Goal: Information Seeking & Learning: Check status

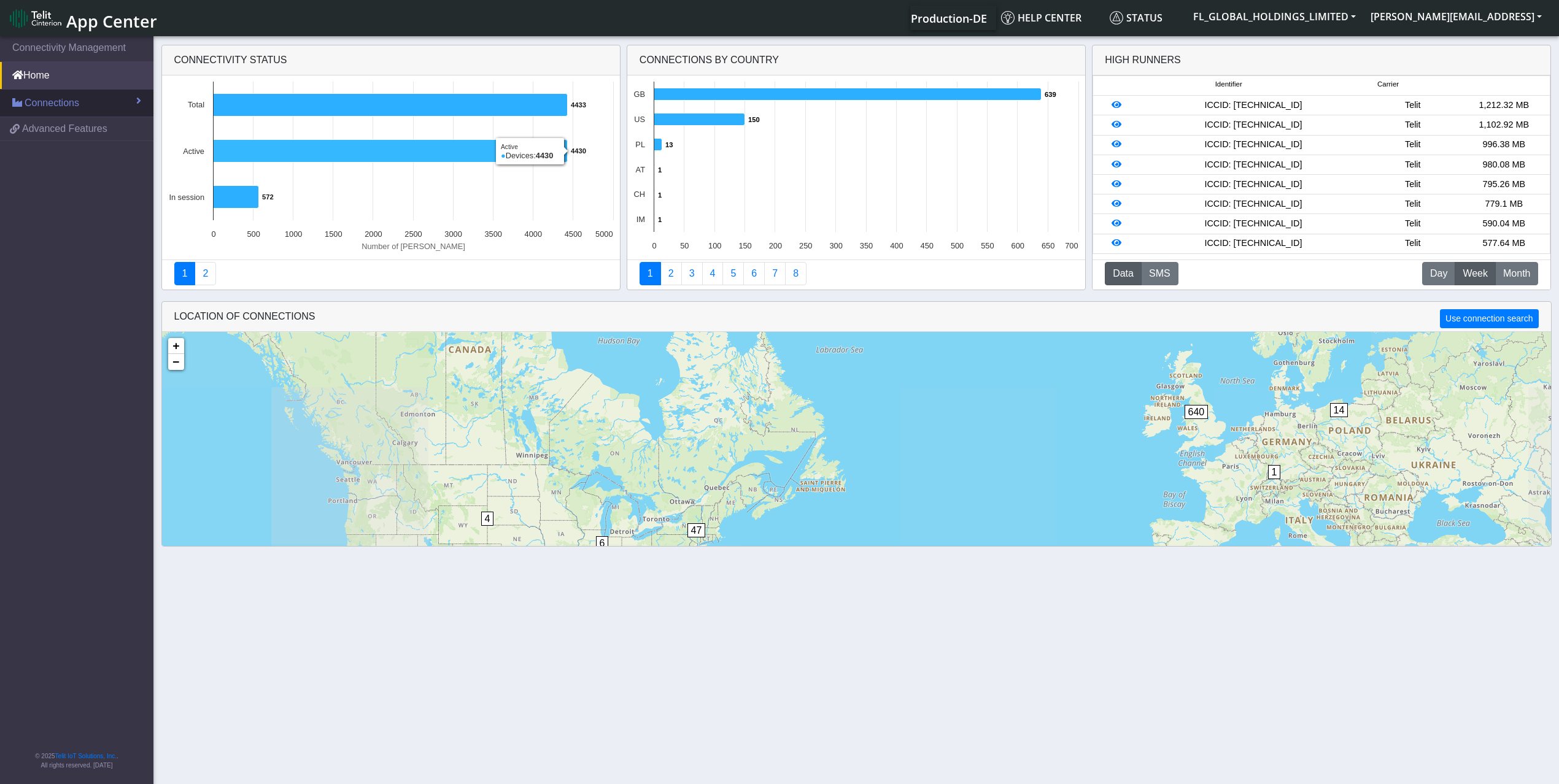
click at [72, 104] on span "Connections" at bounding box center [52, 103] width 54 height 14
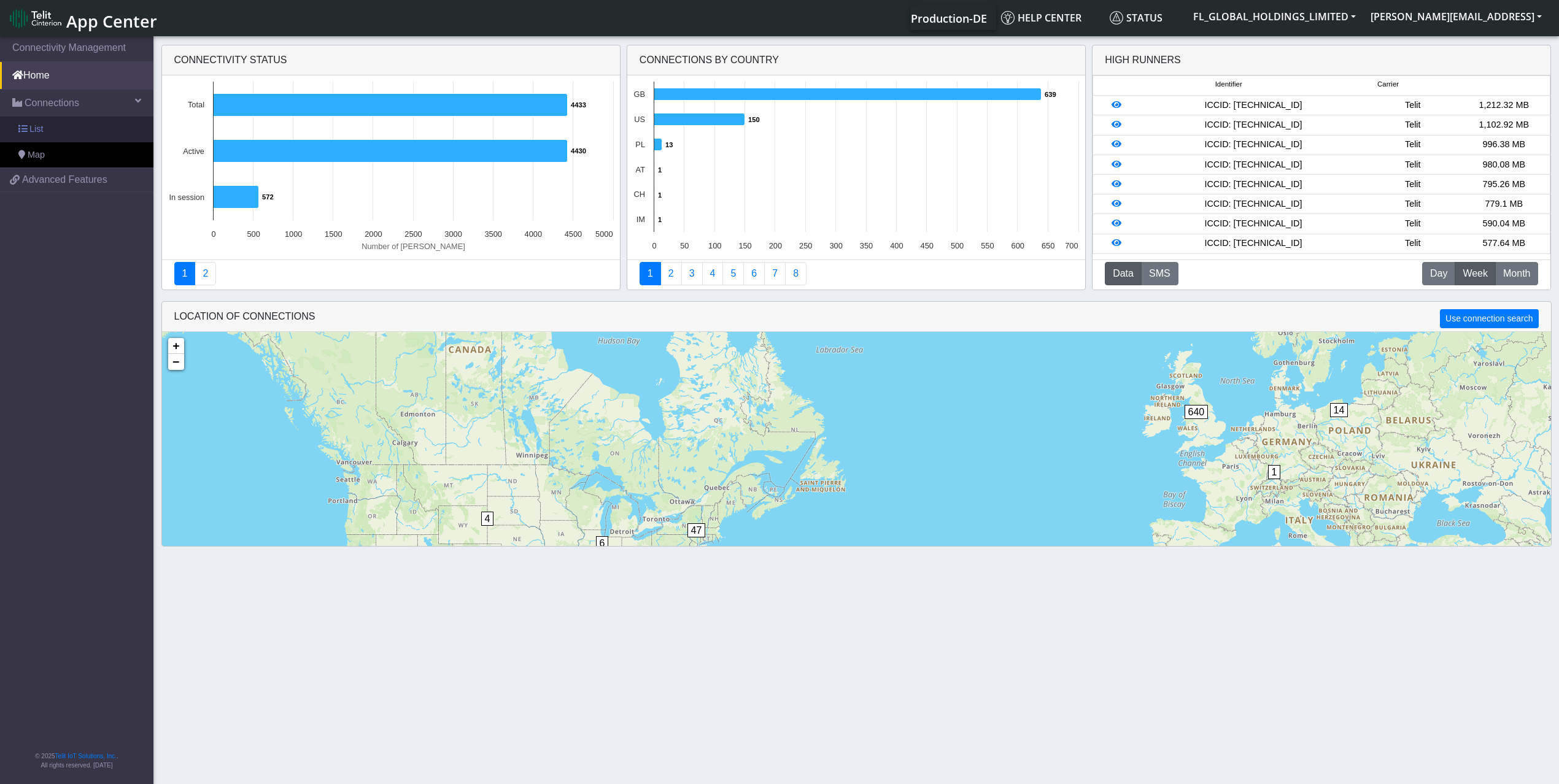
click at [45, 131] on link "List" at bounding box center [76, 130] width 153 height 25
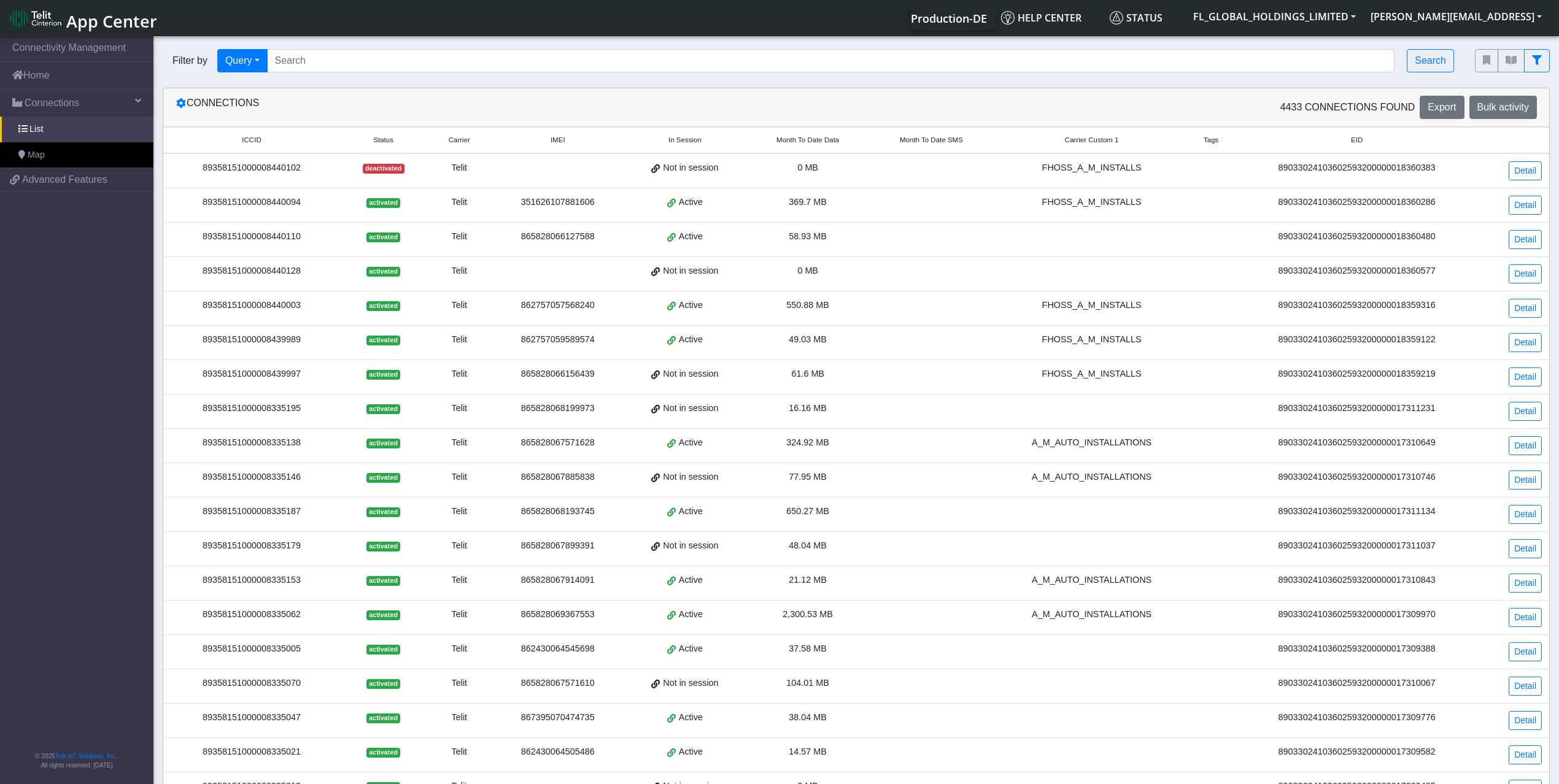
click at [1092, 140] on span "Carrier Custom 1" at bounding box center [1092, 140] width 54 height 10
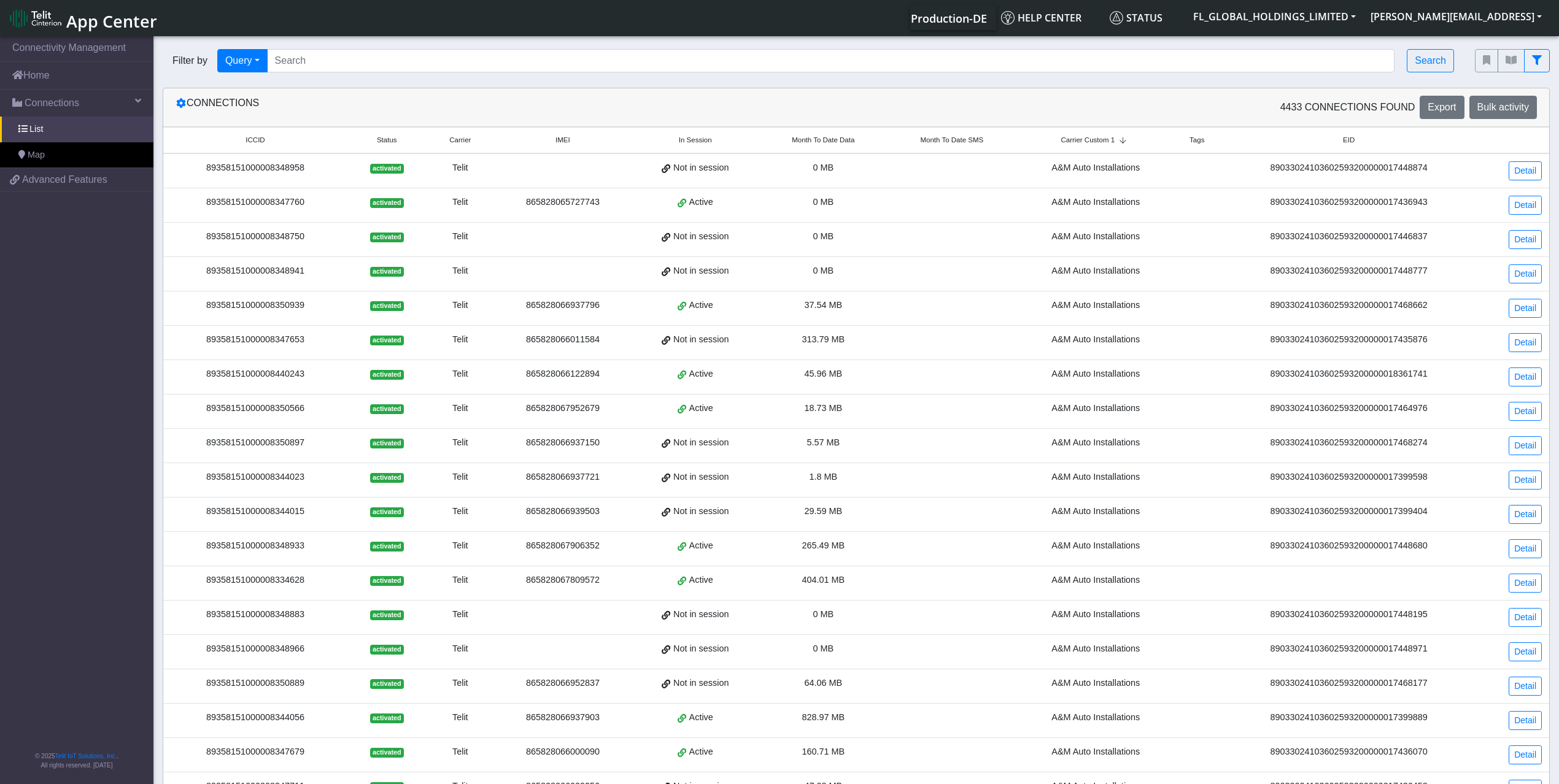
click at [1092, 140] on span "Carrier Custom 1" at bounding box center [1088, 140] width 54 height 10
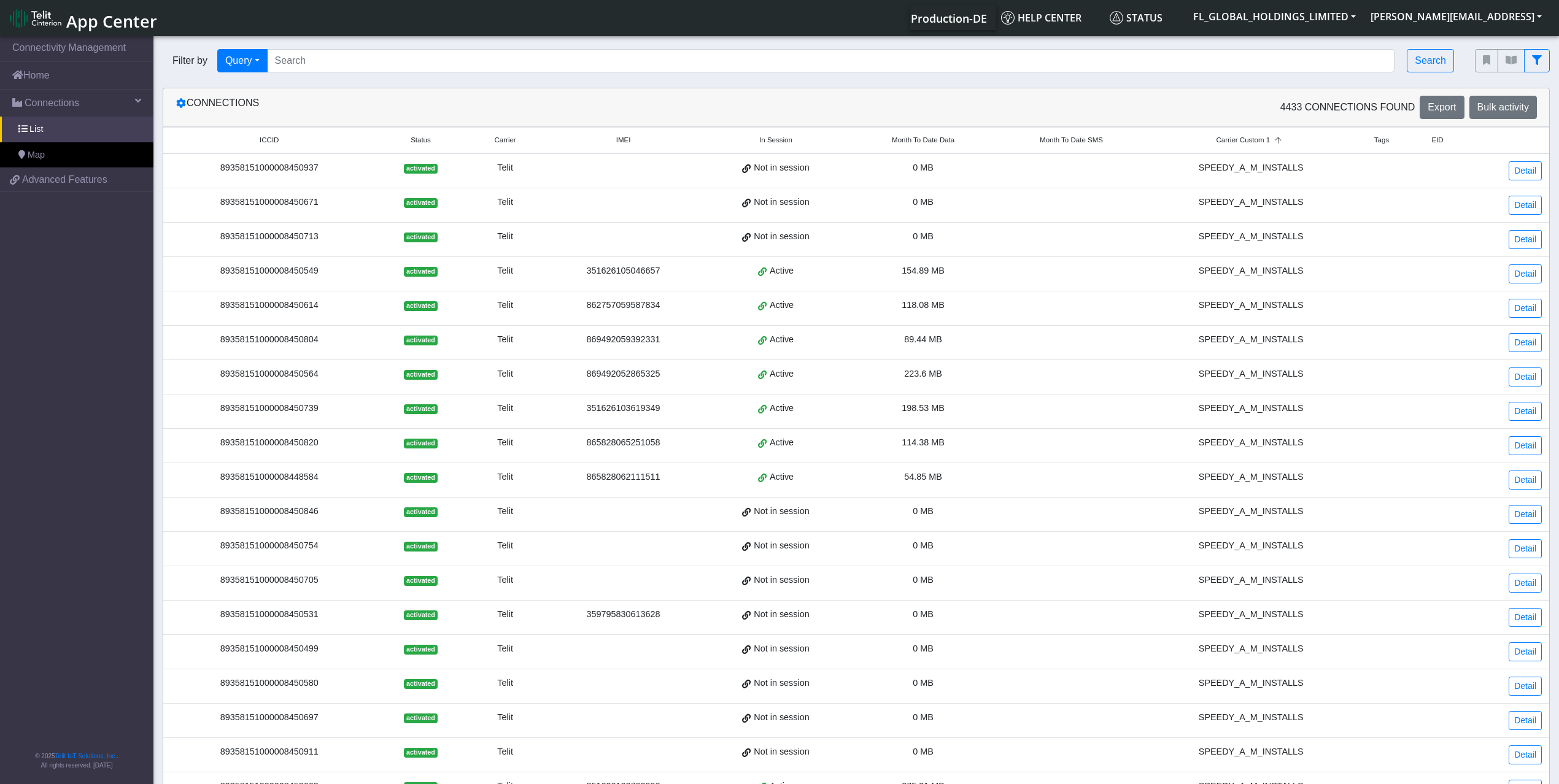
click at [951, 142] on span "Month To Date Data" at bounding box center [923, 140] width 63 height 10
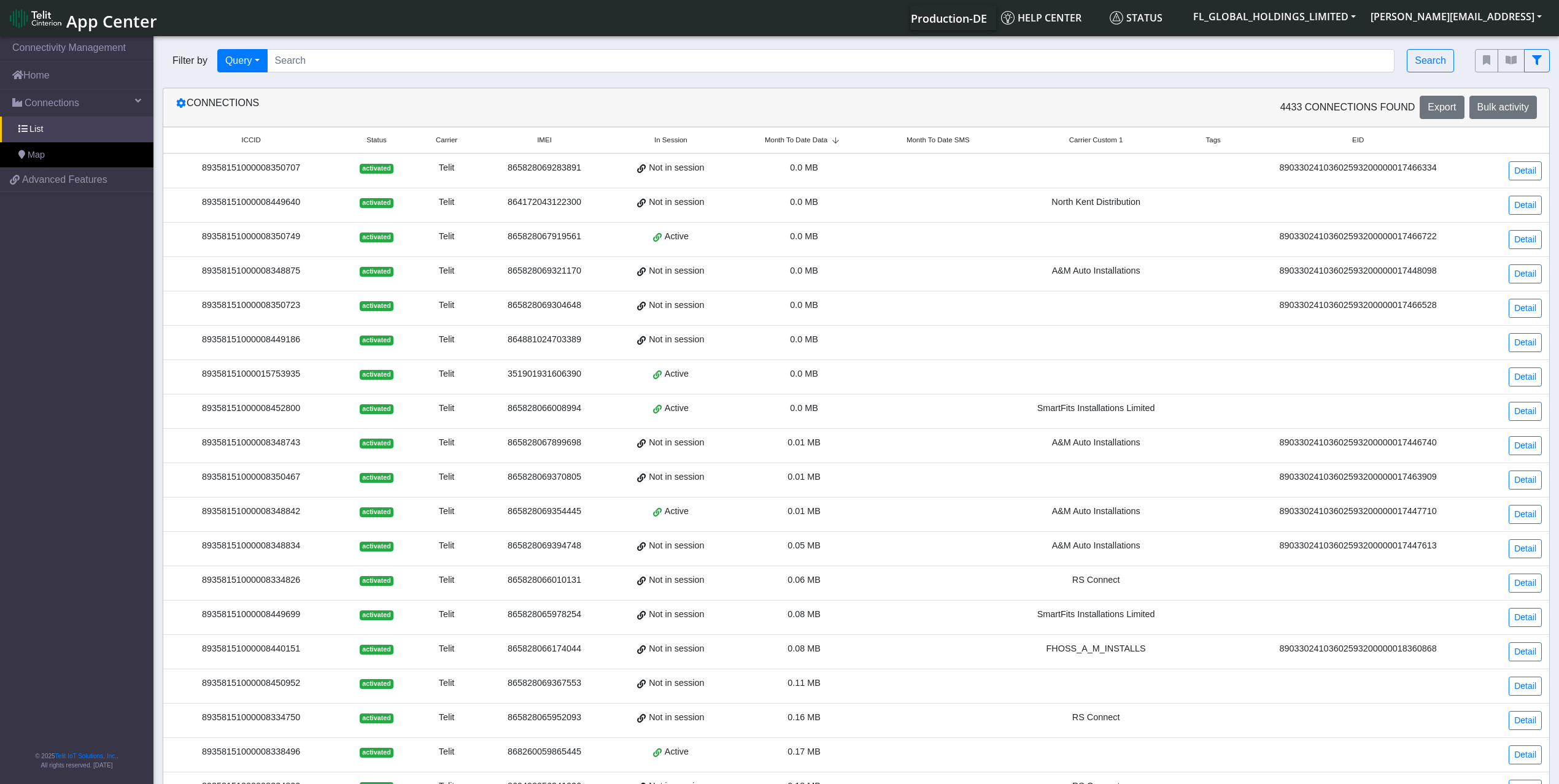
click at [951, 142] on span "Month To Date SMS" at bounding box center [938, 140] width 64 height 10
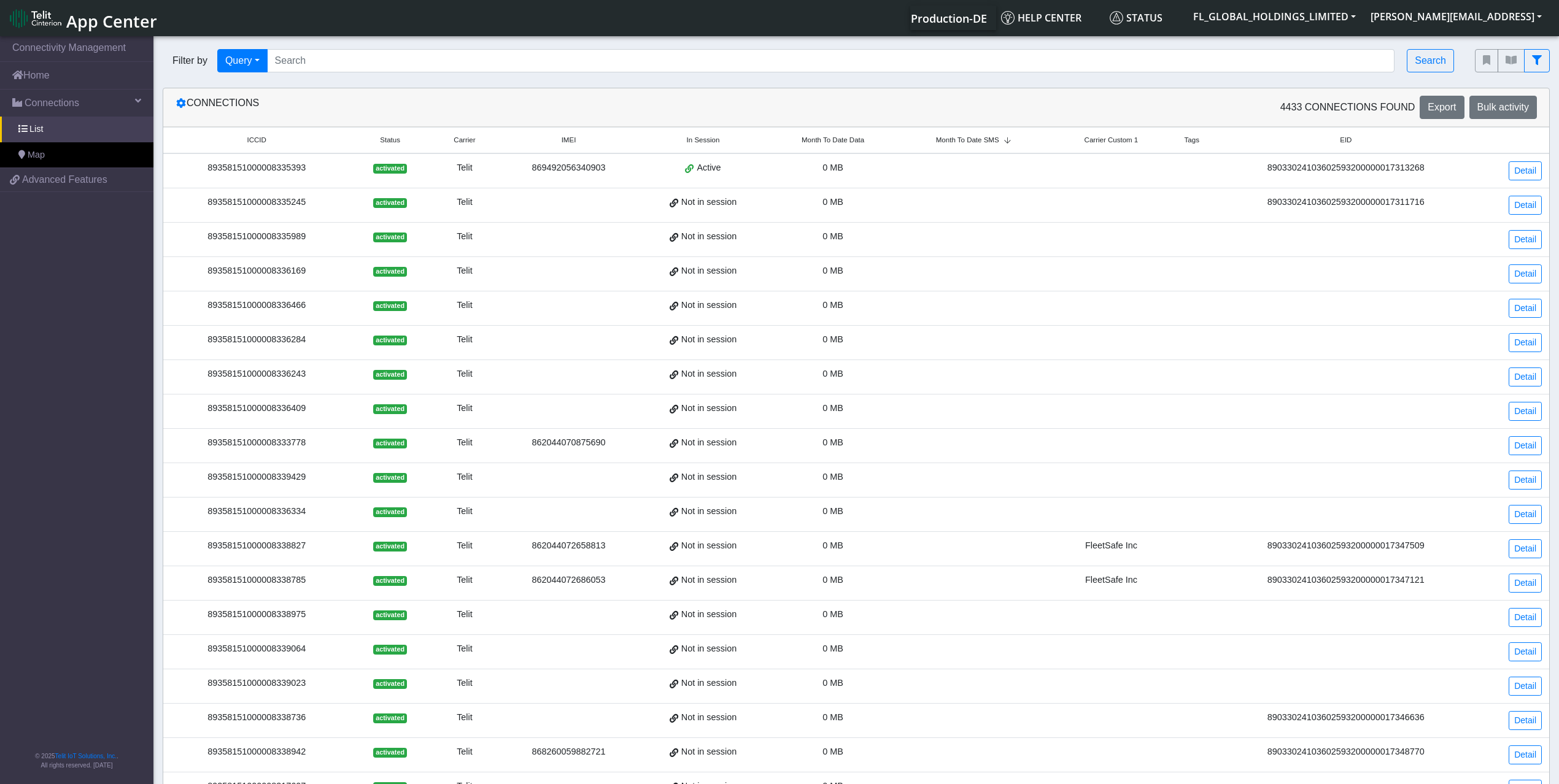
click at [1347, 142] on span "EID" at bounding box center [1346, 140] width 12 height 10
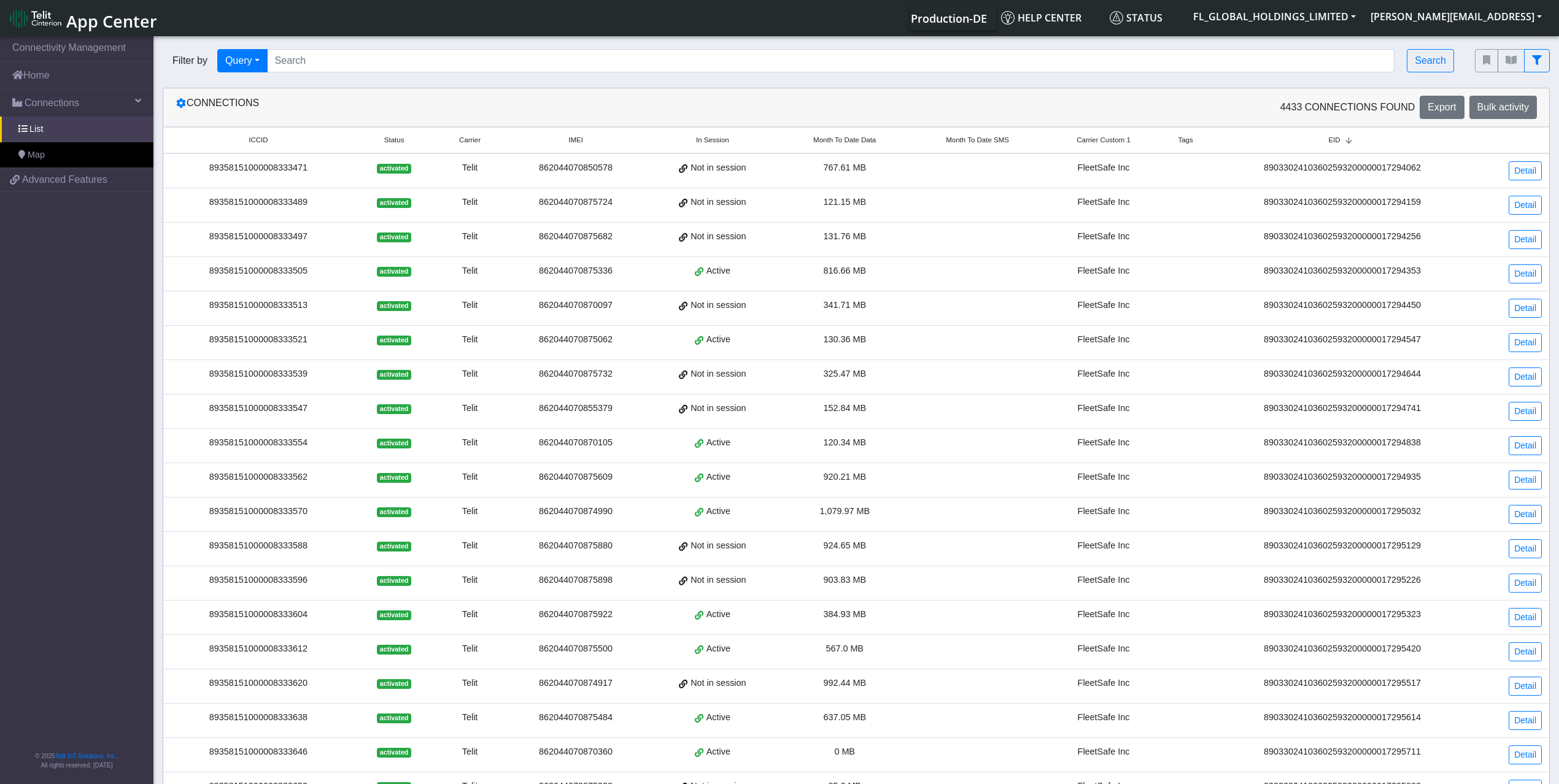
click at [862, 141] on span "Month To Date Data" at bounding box center [844, 140] width 63 height 10
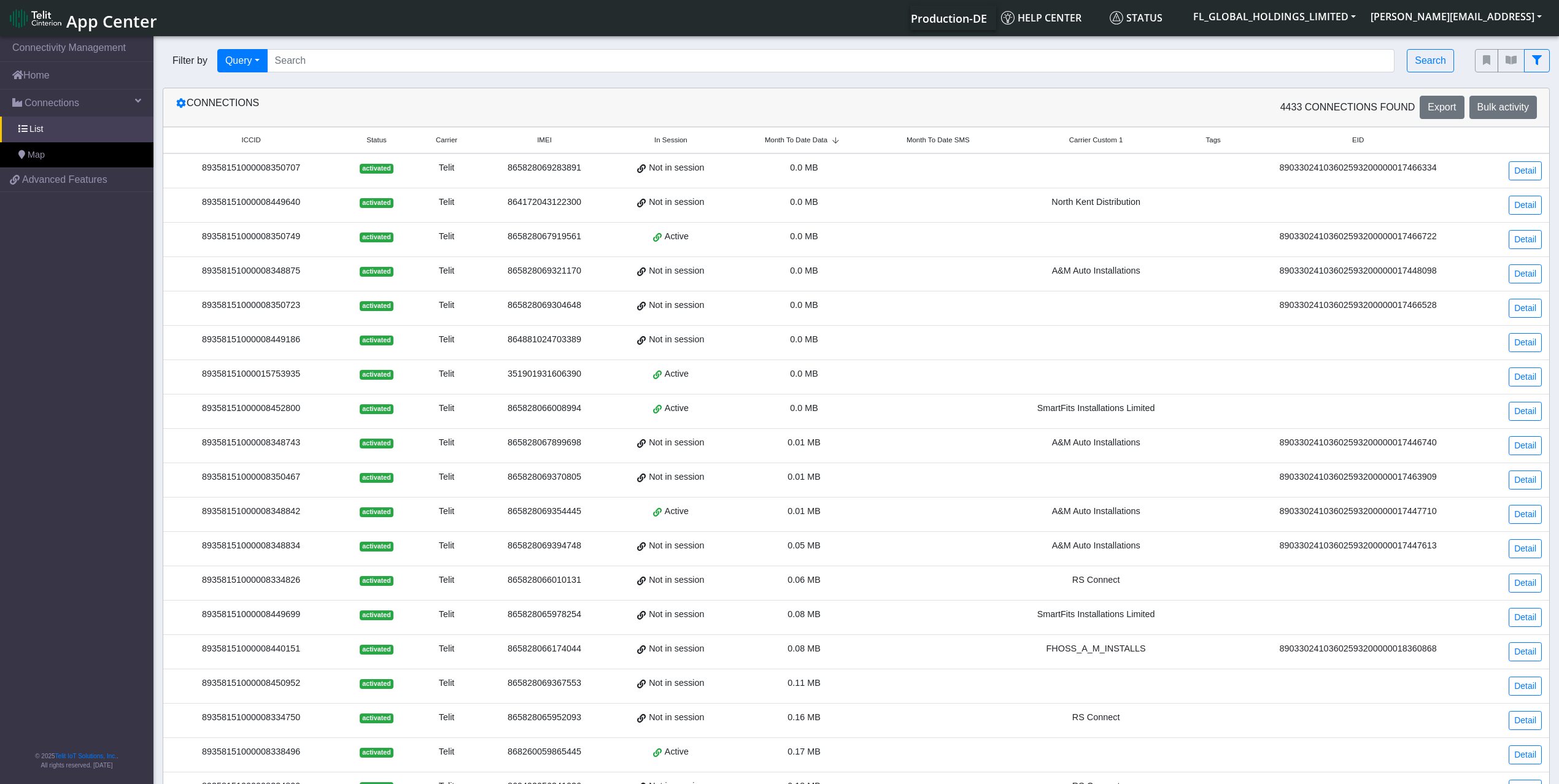
click at [826, 141] on span "Month To Date Data" at bounding box center [796, 140] width 63 height 10
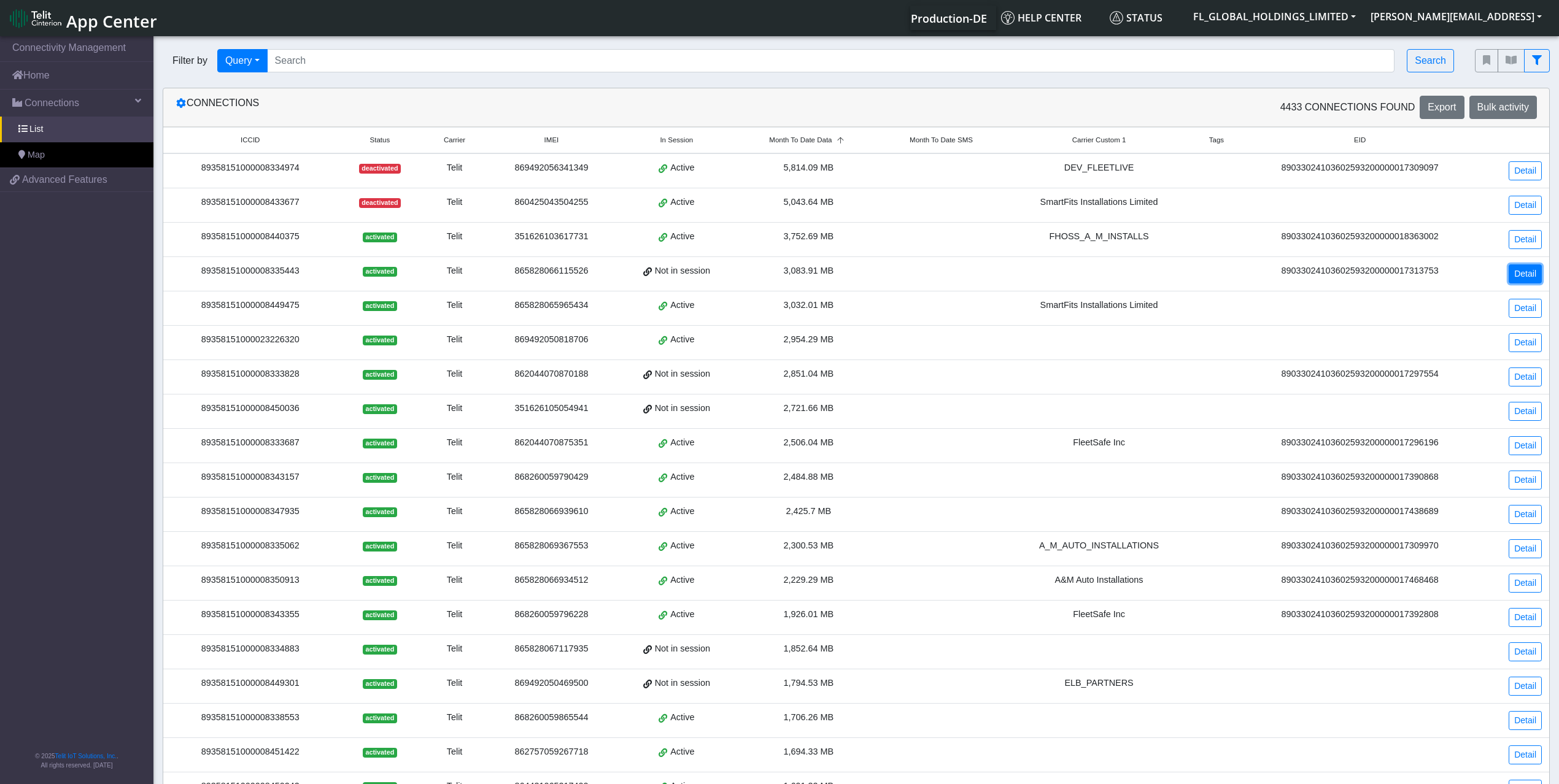
click at [1521, 273] on link "Detail" at bounding box center [1525, 274] width 33 height 19
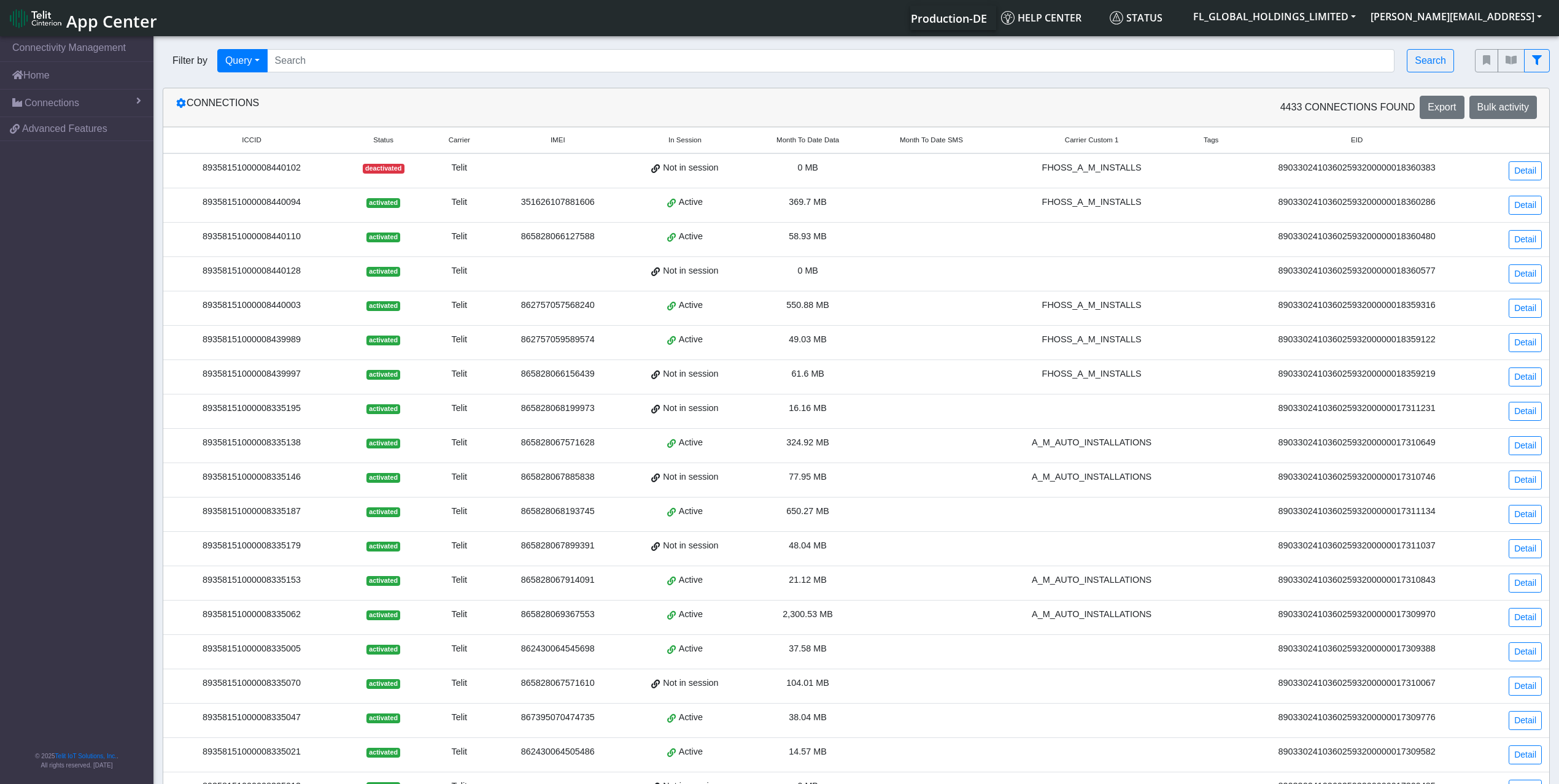
click at [813, 138] on span "Month To Date Data" at bounding box center [808, 140] width 63 height 10
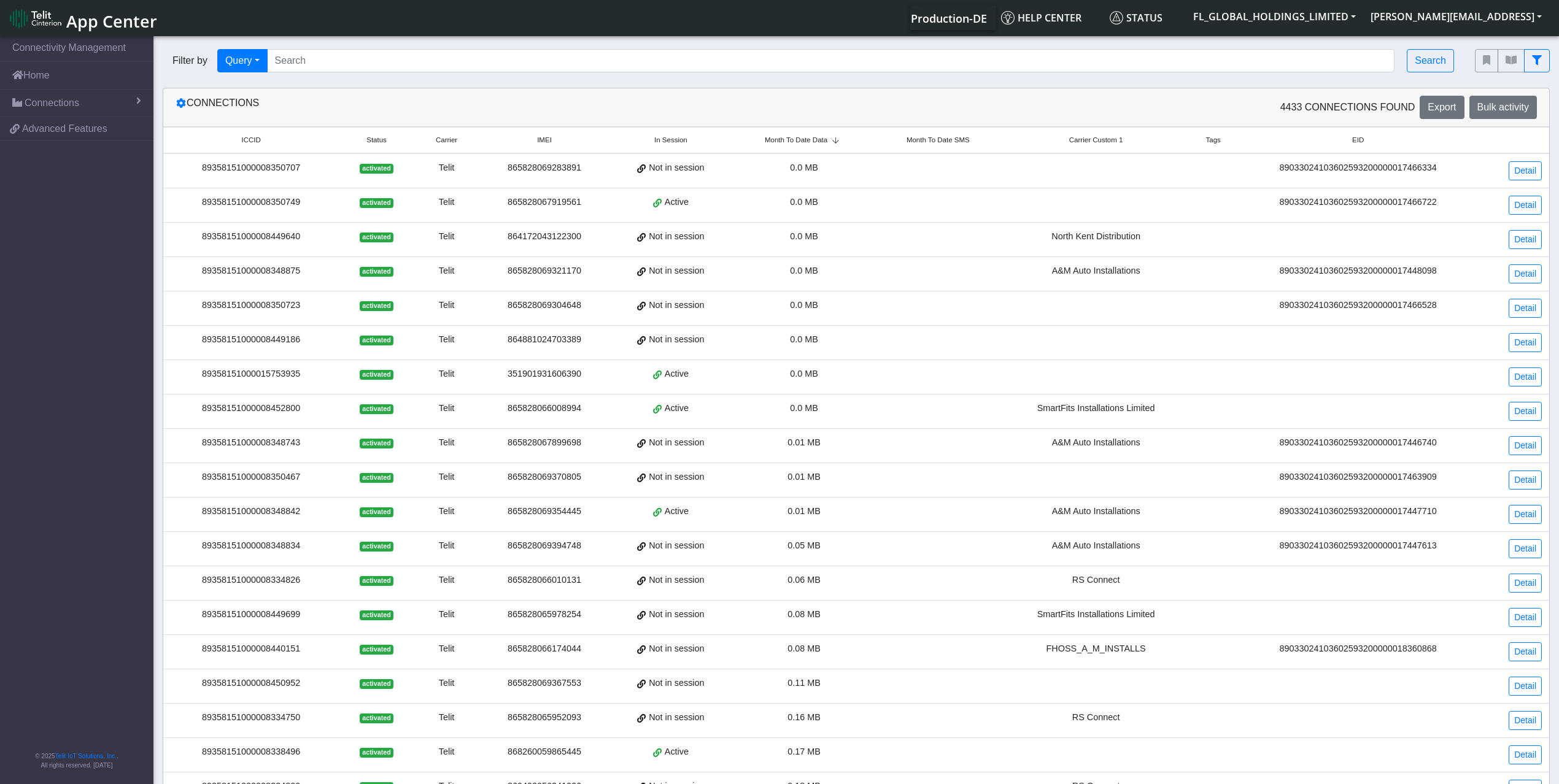
click at [813, 138] on span "Month To Date Data" at bounding box center [796, 140] width 63 height 10
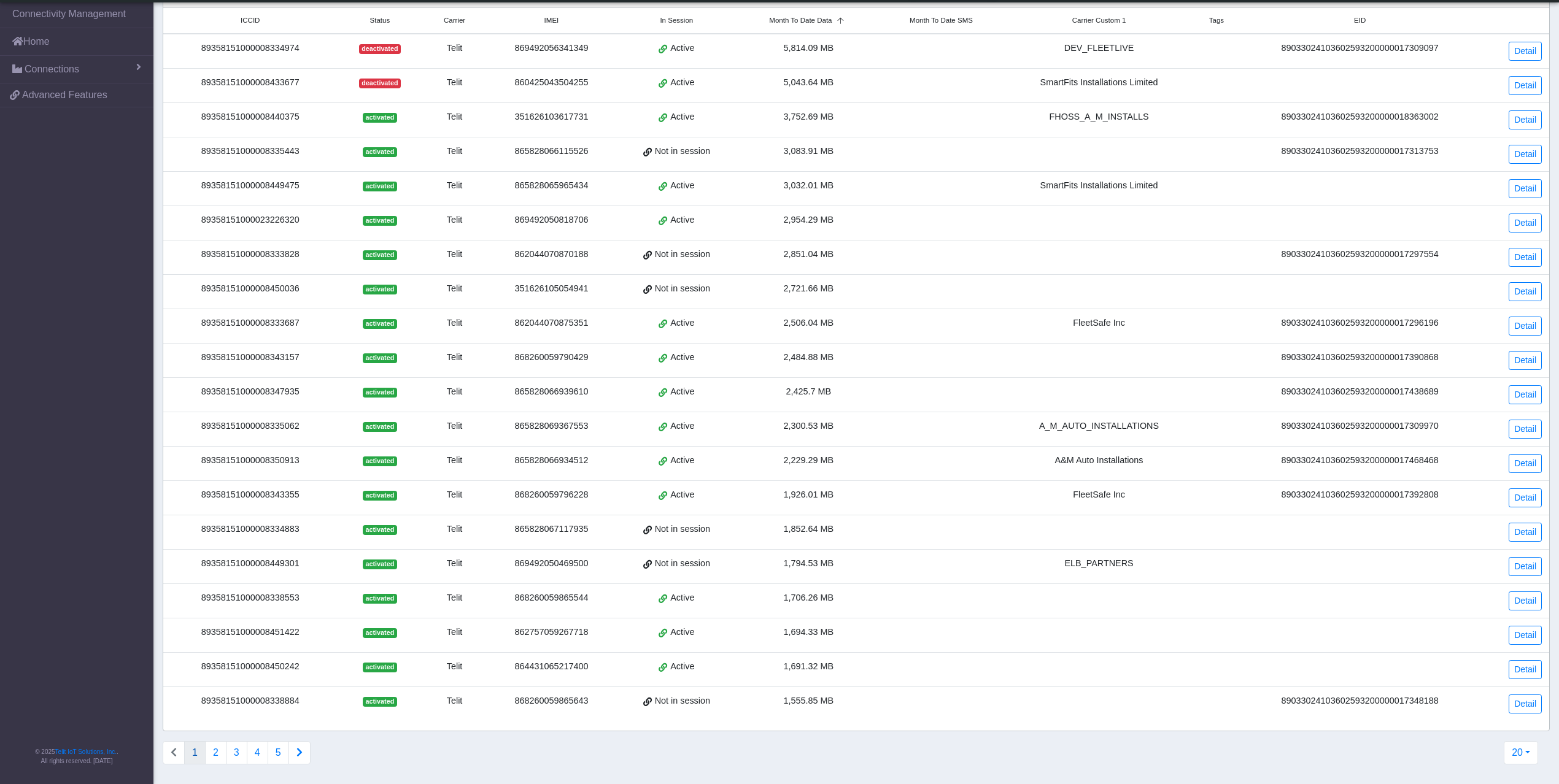
scroll to position [99, 0]
click at [1526, 352] on link "Detail" at bounding box center [1525, 360] width 33 height 19
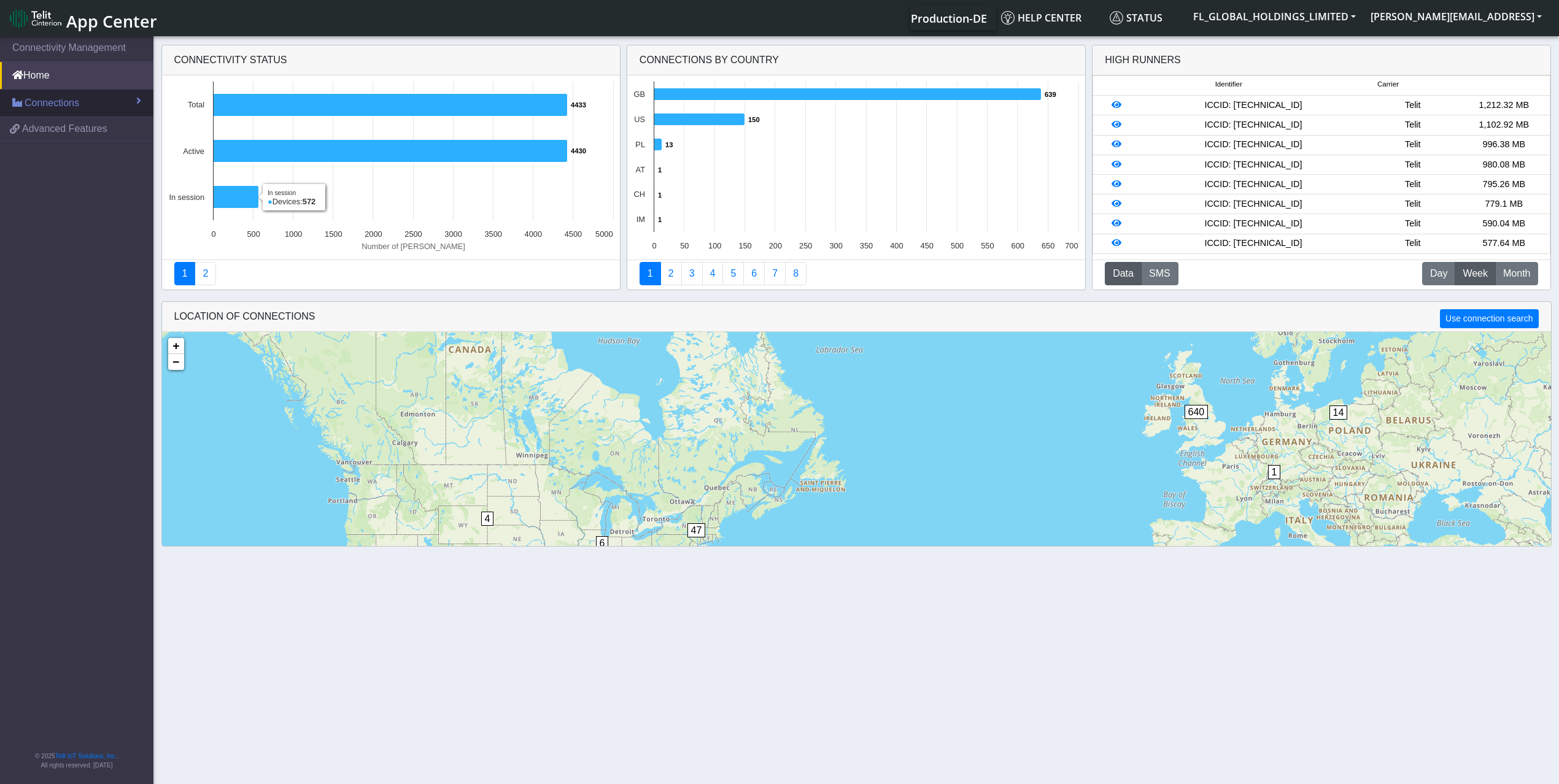
click at [107, 104] on link "Connections" at bounding box center [76, 103] width 153 height 27
click at [91, 123] on link "List" at bounding box center [76, 130] width 153 height 25
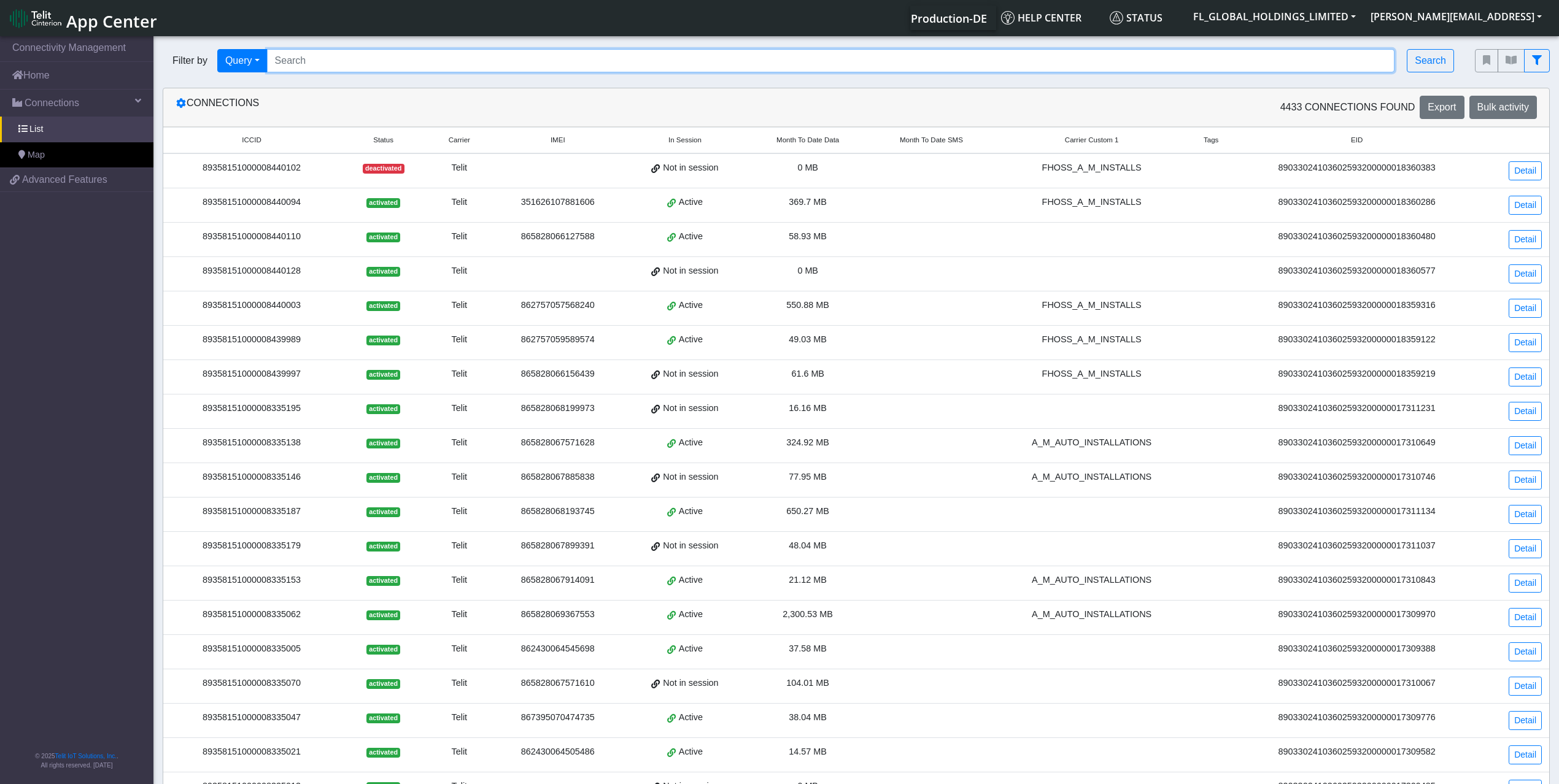
click at [493, 63] on input "Search..." at bounding box center [831, 61] width 1128 height 24
paste input "89358151000008344445"
type input "89358151000008344445"
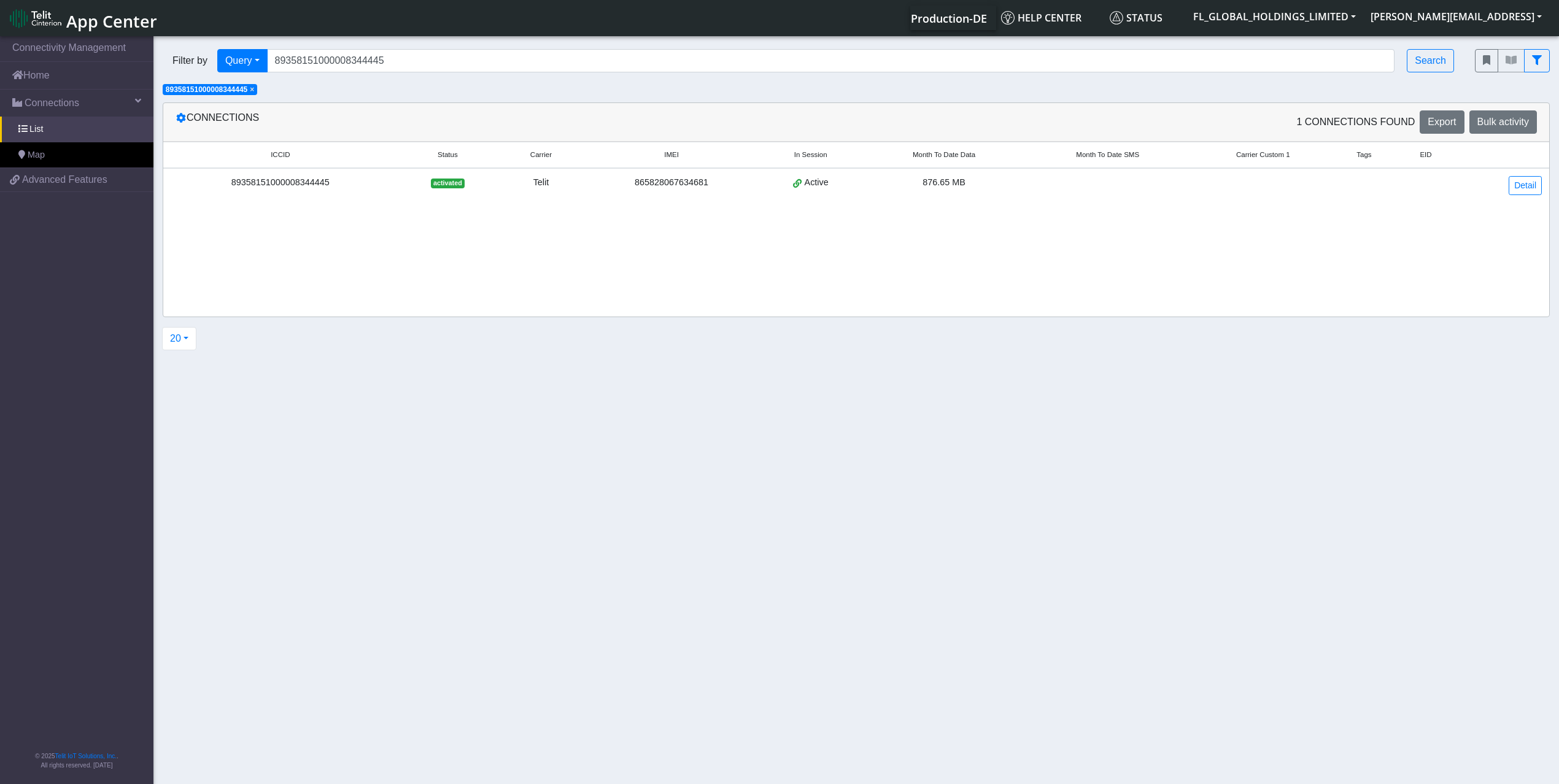
click at [624, 177] on div "865828067634681" at bounding box center [671, 183] width 159 height 14
